Goal: Task Accomplishment & Management: Manage account settings

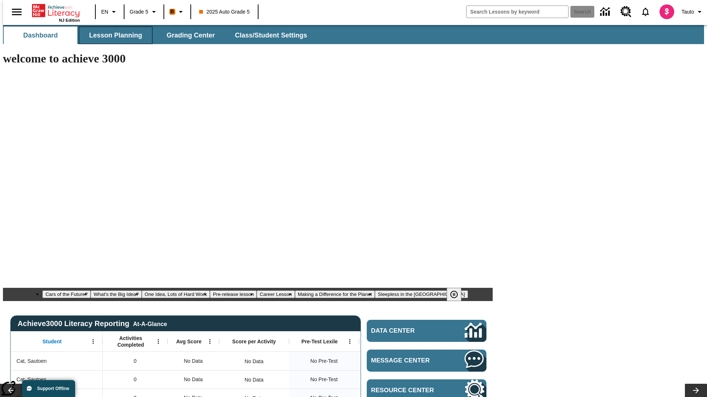
click at [113, 35] on span "Lesson Planning" at bounding box center [115, 35] width 53 height 8
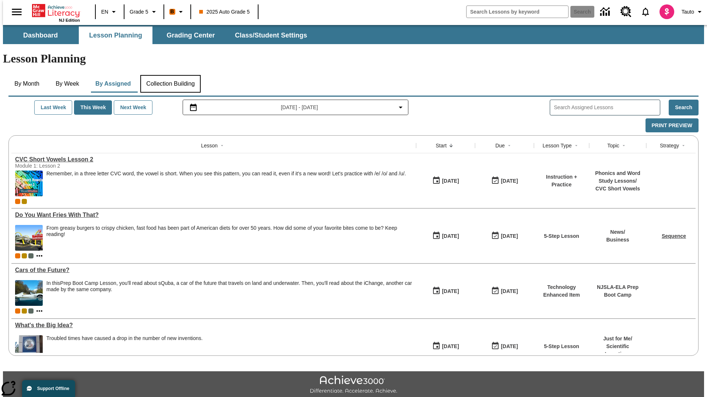
click at [170, 75] on button "Collection Building" at bounding box center [170, 84] width 60 height 18
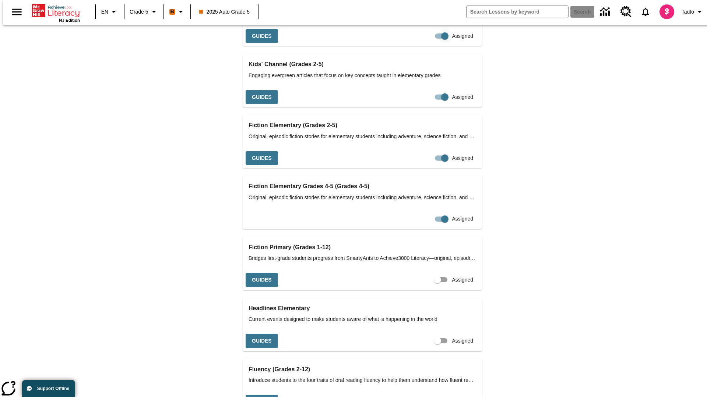
click at [424, 43] on input "Assigned" at bounding box center [445, 36] width 42 height 14
checkbox input "false"
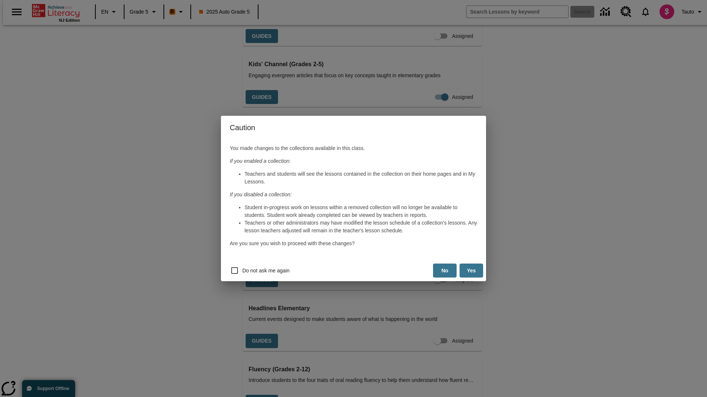
scroll to position [0, 8]
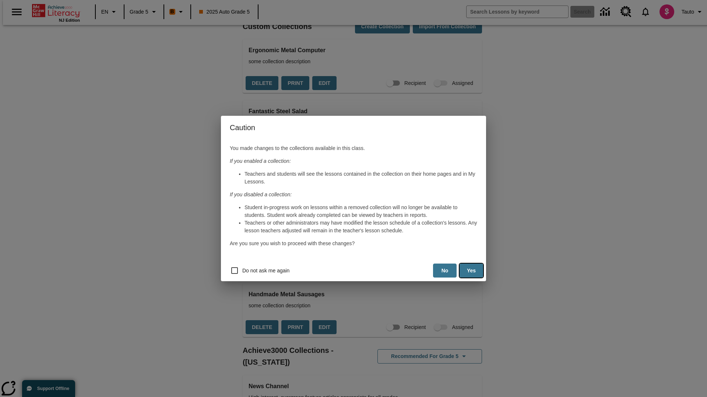
click at [471, 271] on button "Yes" at bounding box center [471, 271] width 24 height 14
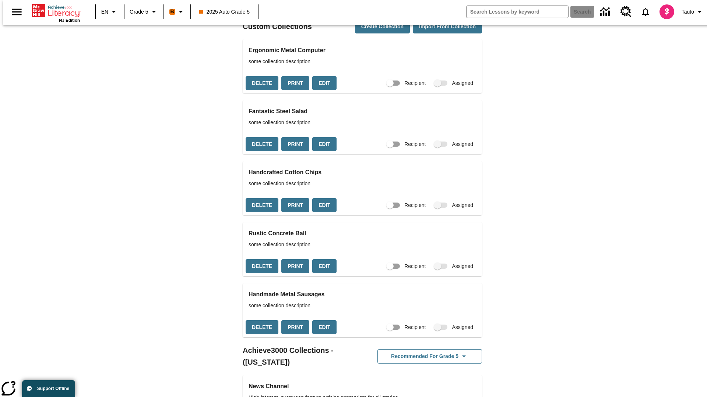
scroll to position [0, 7]
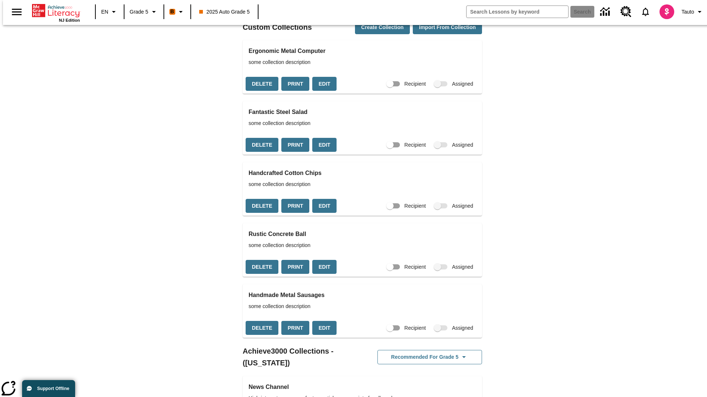
scroll to position [278, 0]
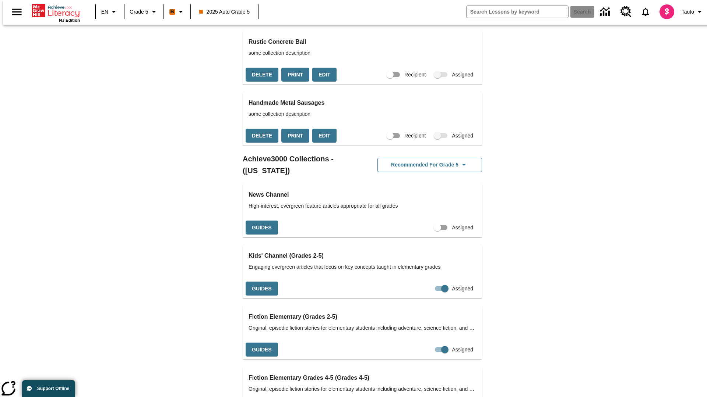
click at [424, 221] on input "Assigned" at bounding box center [437, 228] width 42 height 14
checkbox input "true"
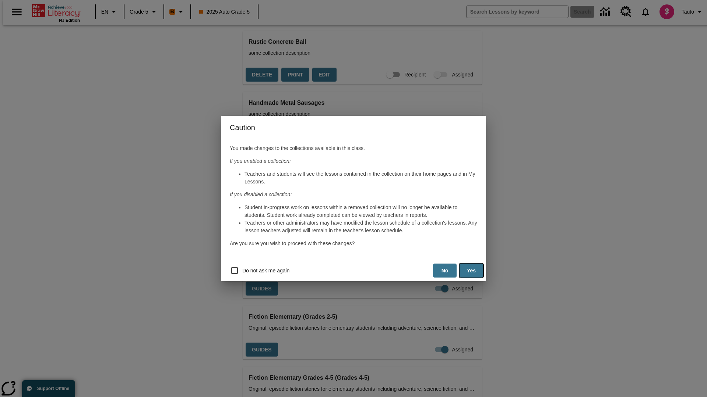
click at [471, 271] on button "Yes" at bounding box center [471, 271] width 24 height 14
